Goal: Task Accomplishment & Management: Use online tool/utility

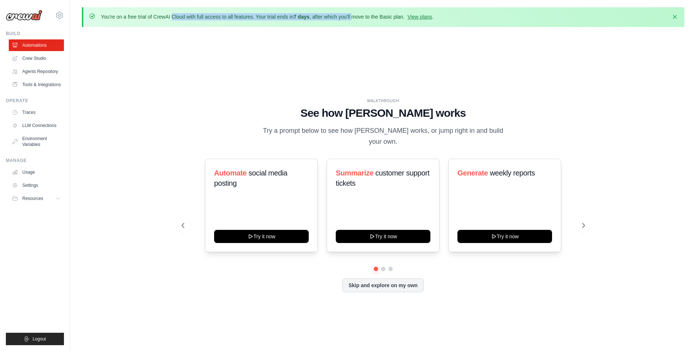
drag, startPoint x: 126, startPoint y: 16, endPoint x: 371, endPoint y: 13, distance: 245.1
click at [370, 14] on p "You're on a free trial of CrewAI Cloud with full access to all features. Your t…" at bounding box center [267, 16] width 333 height 7
click at [371, 13] on p "You're on a free trial of CrewAI Cloud with full access to all features. Your t…" at bounding box center [267, 16] width 333 height 7
click at [479, 37] on div "WALKTHROUGH See how CrewAI works Try a prompt below to see how CrewAI works, or…" at bounding box center [383, 201] width 602 height 337
click at [50, 59] on link "Crew Studio" at bounding box center [36, 59] width 55 height 12
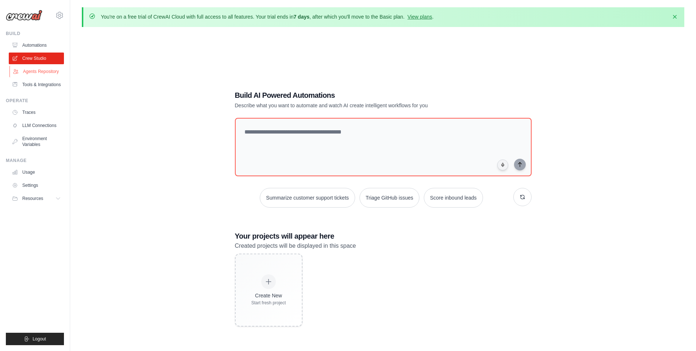
click at [28, 72] on link "Agents Repository" at bounding box center [36, 72] width 55 height 12
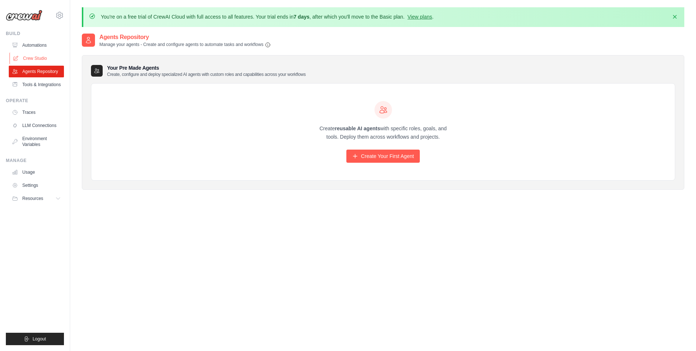
click at [36, 58] on link "Crew Studio" at bounding box center [36, 59] width 55 height 12
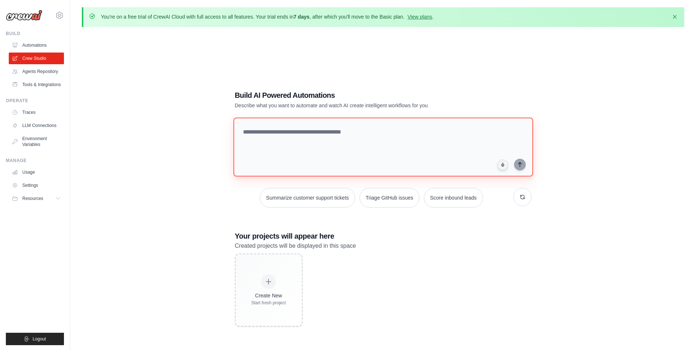
click at [349, 149] on textarea at bounding box center [383, 147] width 300 height 59
type textarea "**********"
click at [278, 150] on textarea at bounding box center [384, 147] width 302 height 60
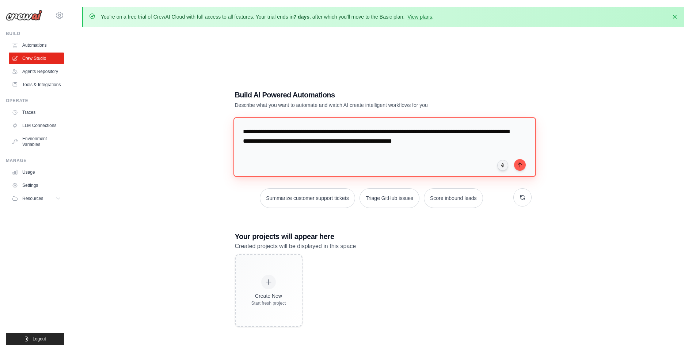
type textarea "**********"
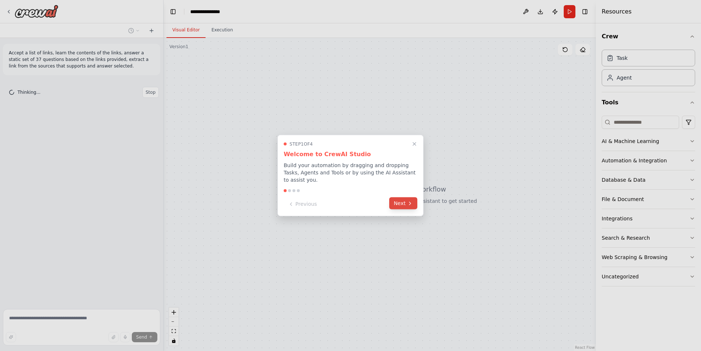
click at [405, 204] on button "Next" at bounding box center [403, 204] width 28 height 12
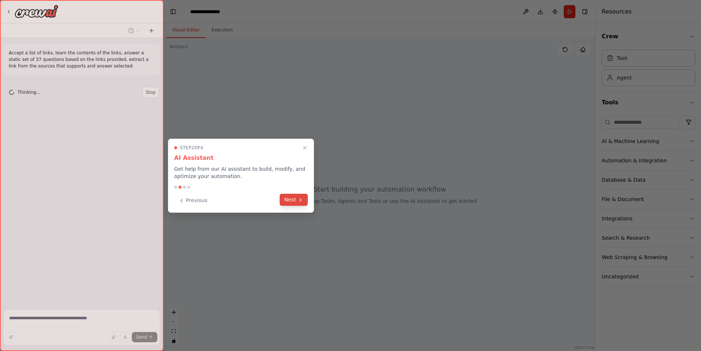
click at [302, 198] on icon at bounding box center [301, 200] width 6 height 6
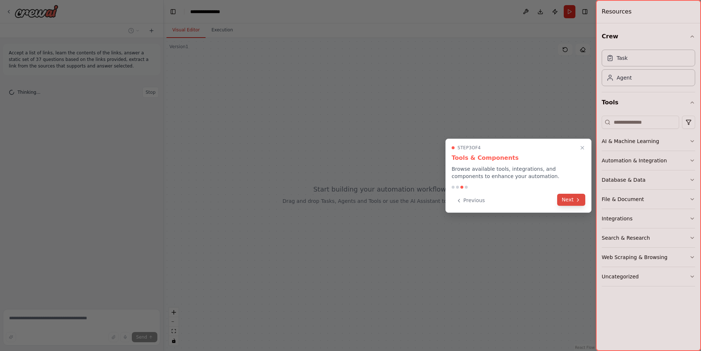
click at [571, 202] on button "Next" at bounding box center [571, 200] width 28 height 12
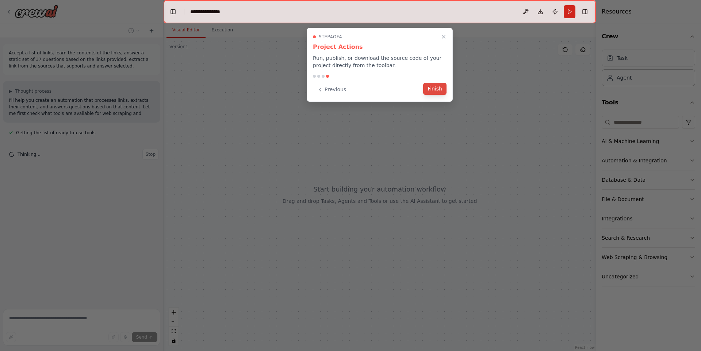
click at [432, 88] on button "Finish" at bounding box center [434, 89] width 23 height 12
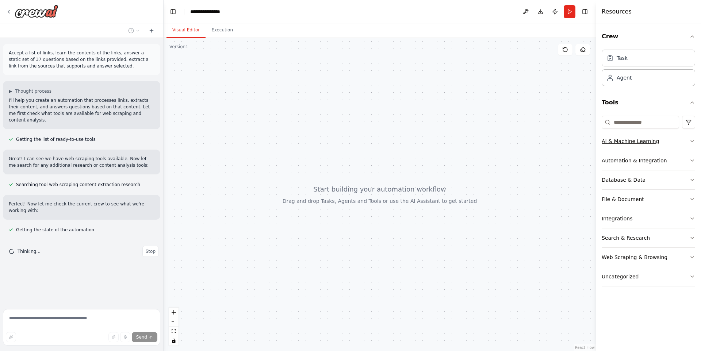
click at [690, 141] on icon "button" at bounding box center [693, 141] width 6 height 6
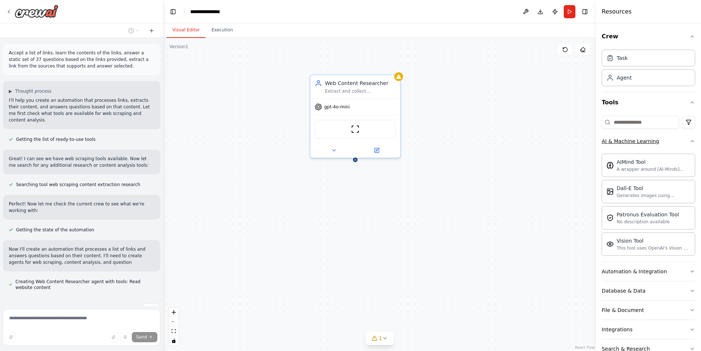
click at [690, 141] on icon "button" at bounding box center [693, 141] width 6 height 6
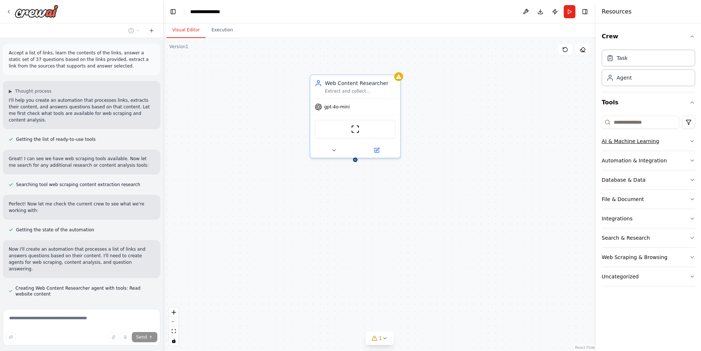
scroll to position [20, 0]
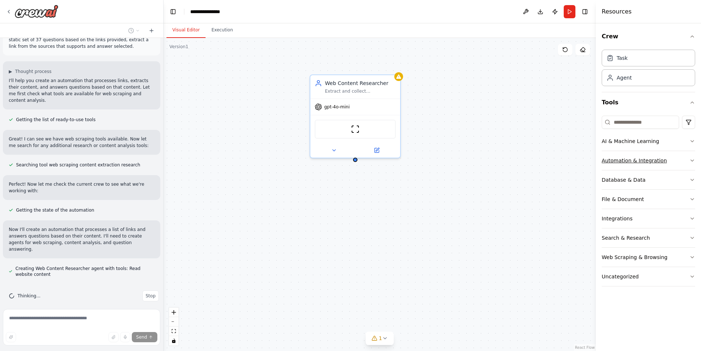
click at [691, 156] on button "Automation & Integration" at bounding box center [649, 160] width 94 height 19
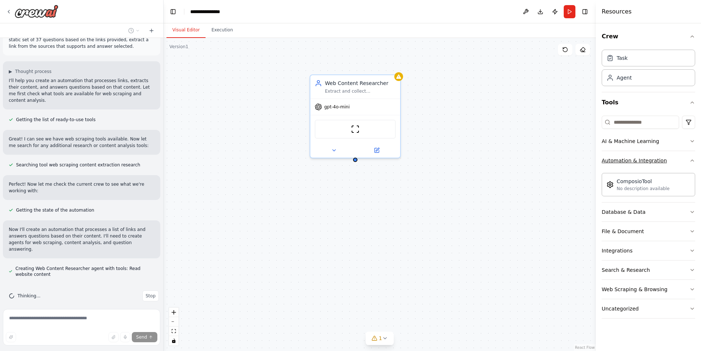
click at [691, 156] on button "Automation & Integration" at bounding box center [649, 160] width 94 height 19
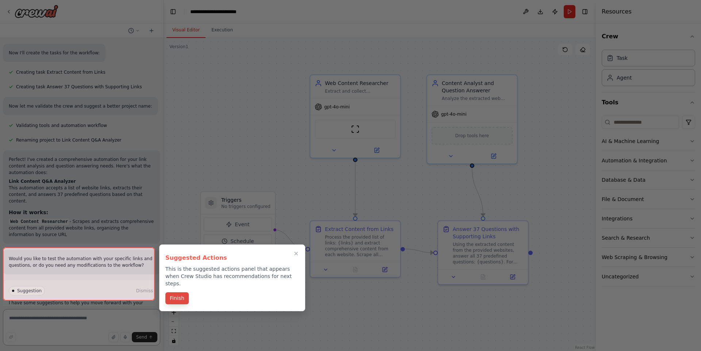
scroll to position [302, 0]
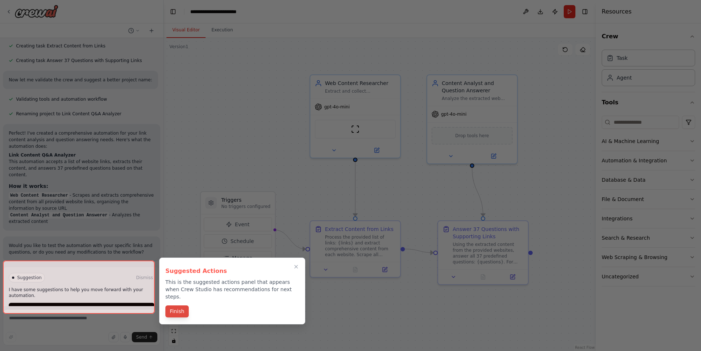
click at [180, 308] on button "Finish" at bounding box center [176, 312] width 23 height 12
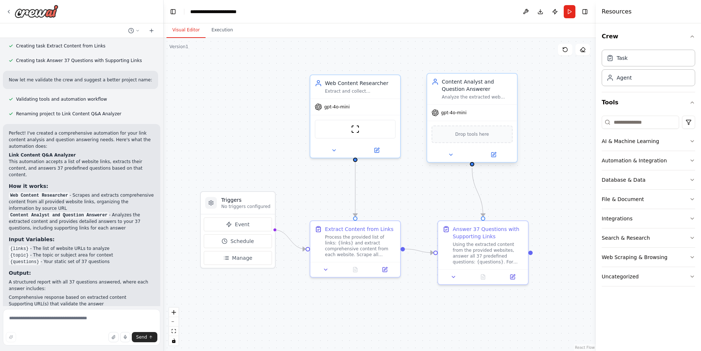
click at [464, 114] on span "gpt-4o-mini" at bounding box center [454, 113] width 26 height 6
click at [464, 112] on span "gpt-4o-mini" at bounding box center [454, 113] width 26 height 6
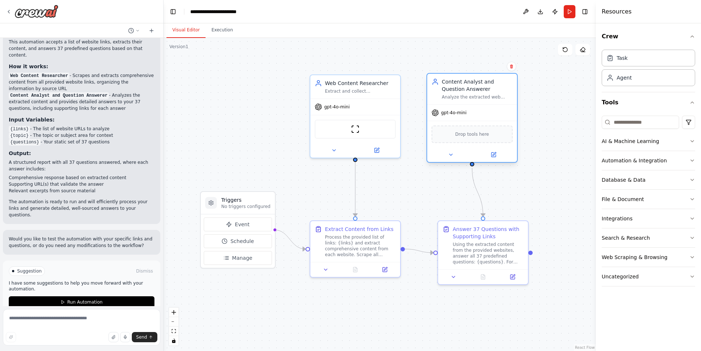
click at [464, 112] on span "gpt-4o-mini" at bounding box center [454, 113] width 26 height 6
click at [564, 117] on div ".deletable-edge-delete-btn { width: 20px; height: 20px; border: 0px solid #ffff…" at bounding box center [380, 194] width 433 height 313
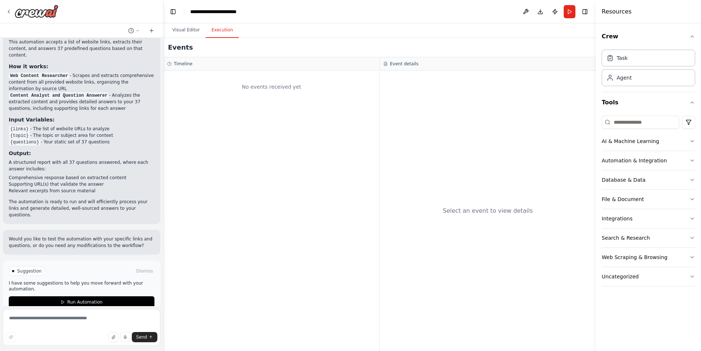
click at [216, 29] on button "Execution" at bounding box center [222, 30] width 33 height 15
click at [193, 26] on button "Visual Editor" at bounding box center [186, 30] width 39 height 15
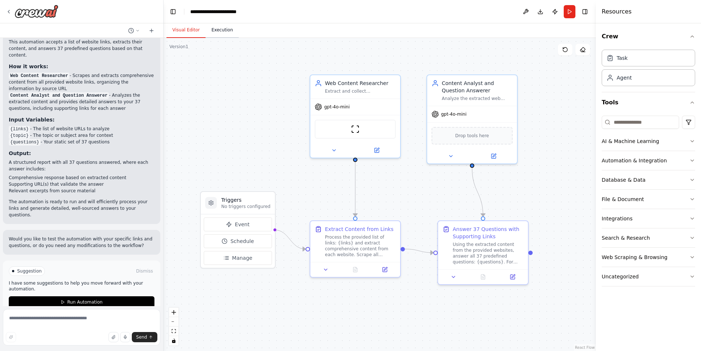
click at [214, 24] on button "Execution" at bounding box center [222, 30] width 33 height 15
click at [189, 31] on button "Visual Editor" at bounding box center [186, 30] width 39 height 15
click at [241, 122] on div ".deletable-edge-delete-btn { width: 20px; height: 20px; border: 0px solid #ffff…" at bounding box center [380, 194] width 433 height 313
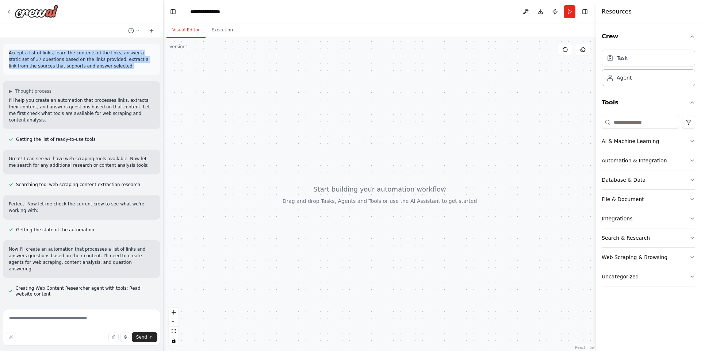
drag, startPoint x: 114, startPoint y: 68, endPoint x: 6, endPoint y: 52, distance: 108.6
click at [6, 52] on div "Accept a list of links, learn the contents of the links, answer a static set of…" at bounding box center [81, 59] width 157 height 31
copy p "Accept a list of links, learn the contents of the links, answer a static set of…"
click at [265, 116] on div at bounding box center [380, 194] width 433 height 313
click at [330, 151] on div at bounding box center [380, 194] width 433 height 313
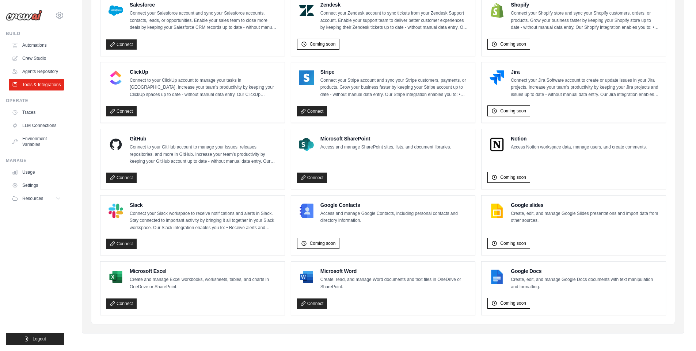
scroll to position [375, 0]
